Goal: Check status: Check status

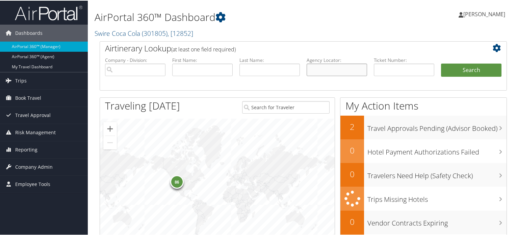
click at [347, 68] on input "text" at bounding box center [337, 69] width 60 height 12
paste input "DNG001"
type input "DNG001"
click at [461, 68] on button "Search" at bounding box center [471, 70] width 60 height 14
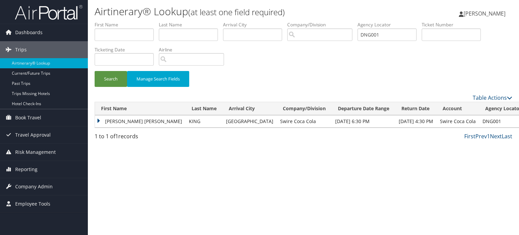
click at [109, 119] on td "JESSICA NICOLE" at bounding box center [140, 121] width 90 height 12
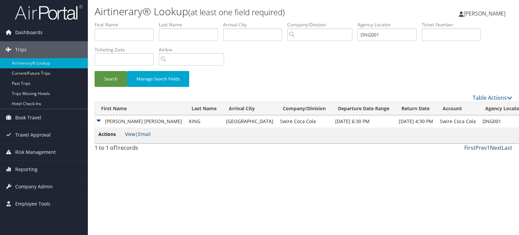
click at [130, 134] on link "View" at bounding box center [130, 134] width 10 height 6
click at [60, 12] on img at bounding box center [49, 12] width 68 height 16
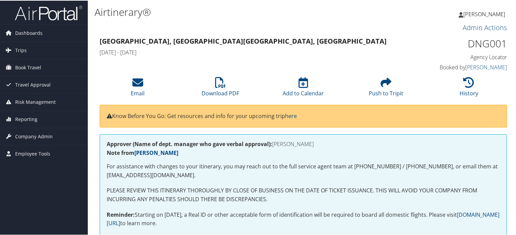
click at [55, 13] on img at bounding box center [49, 12] width 68 height 16
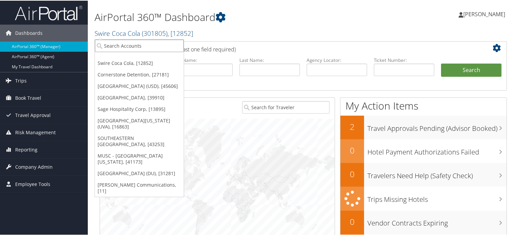
click at [148, 46] on input "search" at bounding box center [139, 45] width 89 height 12
type input "sola"
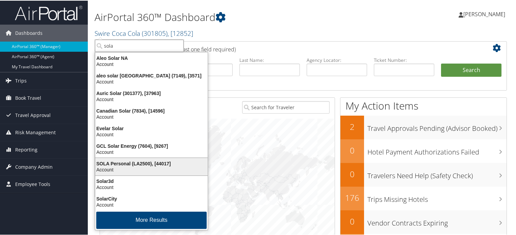
click at [132, 166] on div "Account" at bounding box center [151, 169] width 121 height 6
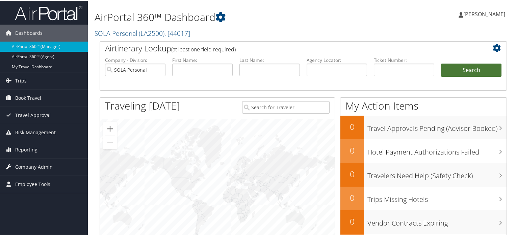
click at [472, 72] on button "Search" at bounding box center [471, 70] width 60 height 14
